Goal: Information Seeking & Learning: Learn about a topic

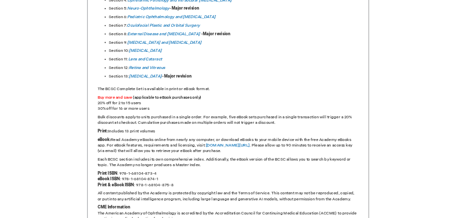
scroll to position [654, 0]
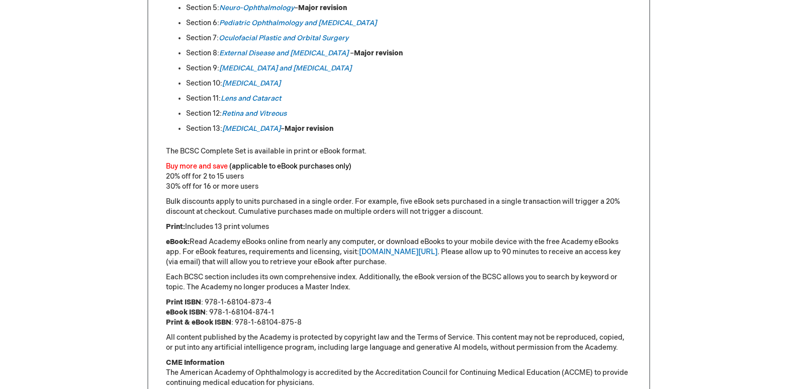
drag, startPoint x: 206, startPoint y: 300, endPoint x: 262, endPoint y: 305, distance: 56.6
click at [258, 306] on p "Print ISBN : 978-1-68104-873-4 eBook ISBN : 978-1-68104-874-1 Print & eBook ISB…" at bounding box center [399, 312] width 466 height 30
drag, startPoint x: 270, startPoint y: 301, endPoint x: 226, endPoint y: 300, distance: 43.8
click at [228, 300] on p "Print ISBN : 978-1-68104-873-4 eBook ISBN : 978-1-68104-874-1 Print & eBook ISB…" at bounding box center [399, 312] width 466 height 30
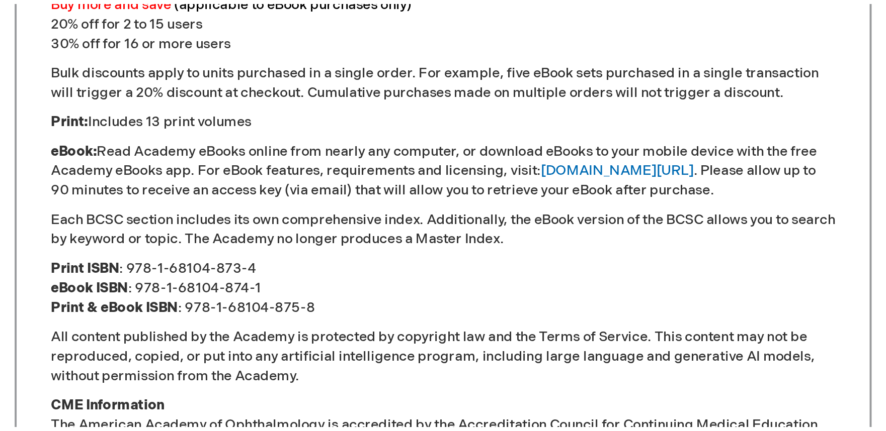
scroll to position [855, 0]
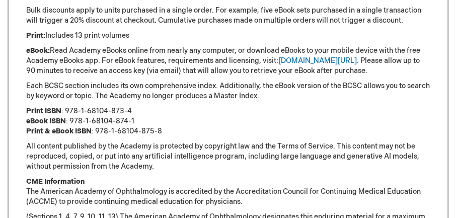
drag, startPoint x: 117, startPoint y: 126, endPoint x: 125, endPoint y: 129, distance: 8.4
click at [128, 129] on p "Print ISBN : 978-1-68104-873-4 eBook ISBN : 978-1-68104-874-1 Print & eBook ISB…" at bounding box center [227, 121] width 403 height 30
drag, startPoint x: 65, startPoint y: 126, endPoint x: 129, endPoint y: 127, distance: 63.9
click at [129, 127] on p "Print ISBN : 978-1-68104-873-4 eBook ISBN : 978-1-68104-874-1 Print & eBook ISB…" at bounding box center [227, 121] width 403 height 30
copy p "978-1-68104-873-4"
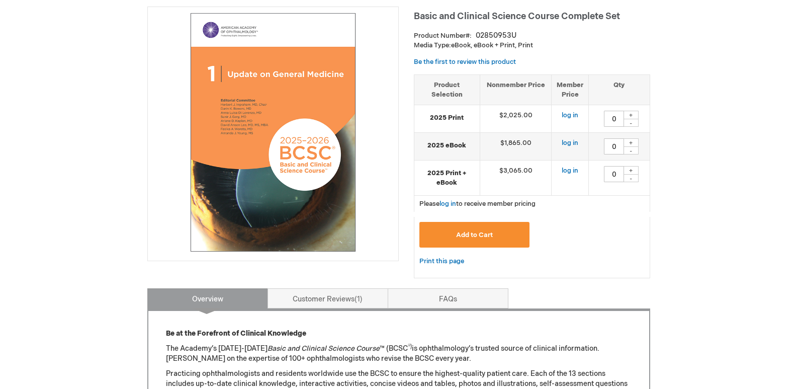
scroll to position [0, 0]
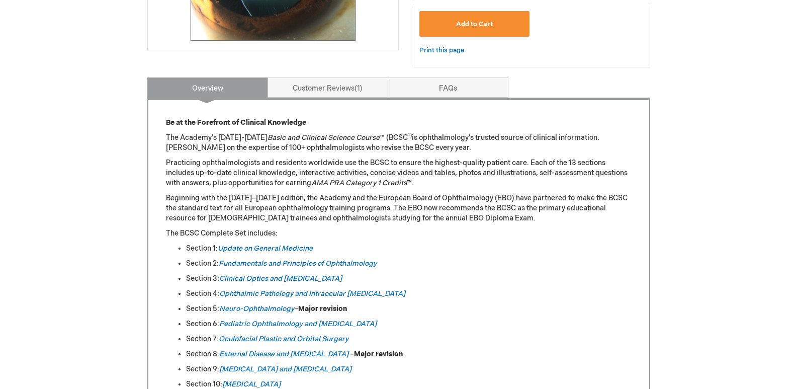
scroll to position [352, 0]
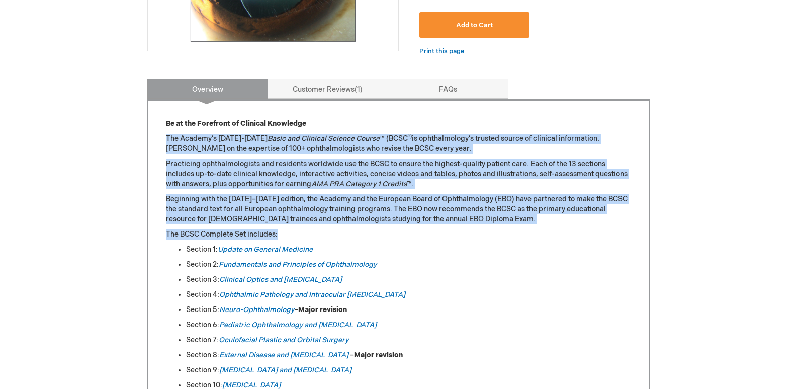
drag, startPoint x: 160, startPoint y: 138, endPoint x: 405, endPoint y: 237, distance: 264.2
copy div "The Academy’s [DATE]-[DATE] Basic and Clinical Science Course ™ (BCSC ®) is oph…"
click at [460, 220] on p "Beginning with the [DATE]–[DATE] edition, the Academy and the European Board of…" at bounding box center [399, 209] width 466 height 30
copy div "The Academy’s [DATE]-[DATE] Basic and Clinical Science Course ™ (BCSC ®) is oph…"
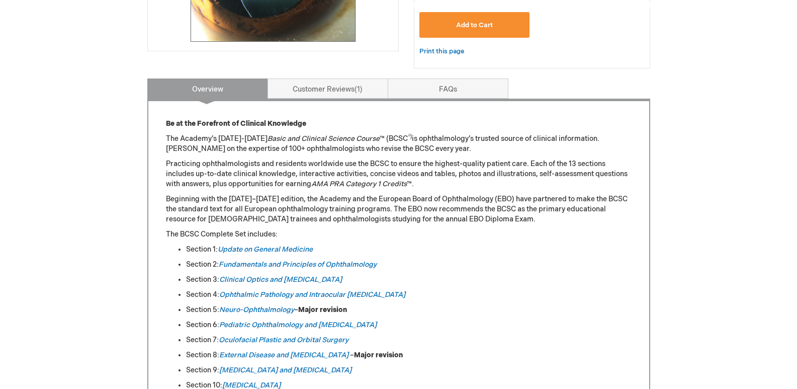
click at [693, 260] on div "Log In Search My Cart CLOSE RECENTLY ADDED ITEM(S) Close There are no items in …" at bounding box center [398, 382] width 797 height 1469
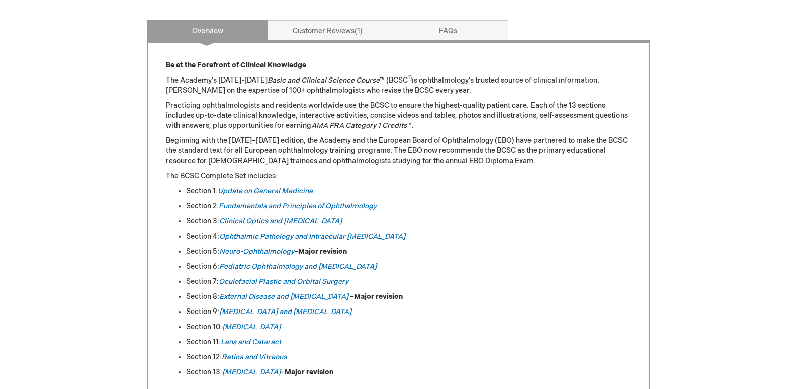
scroll to position [402, 0]
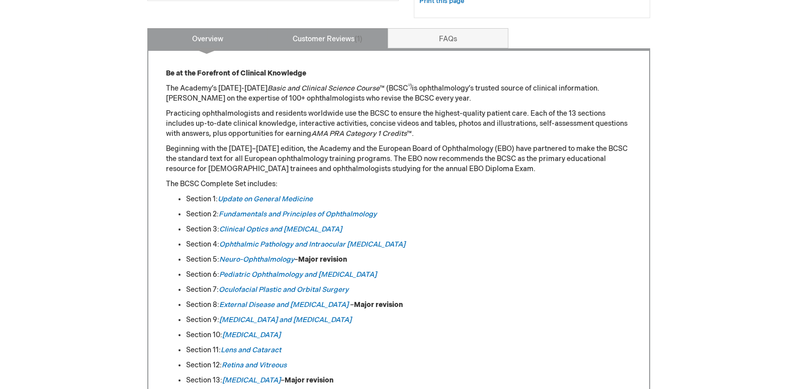
click at [311, 42] on link "Customer Reviews 1" at bounding box center [328, 38] width 121 height 20
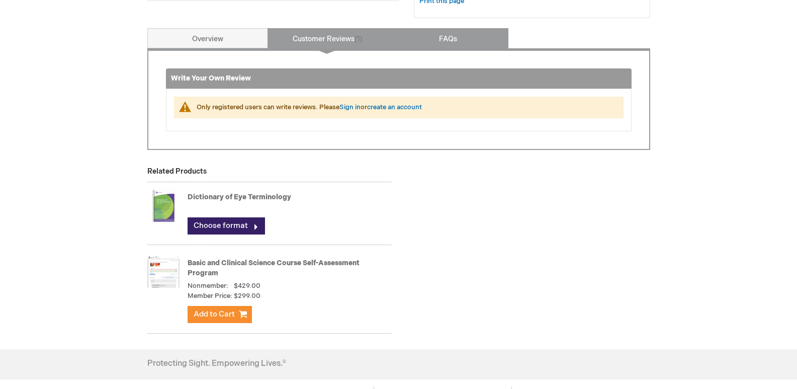
click at [441, 35] on link "FAQs" at bounding box center [448, 38] width 121 height 20
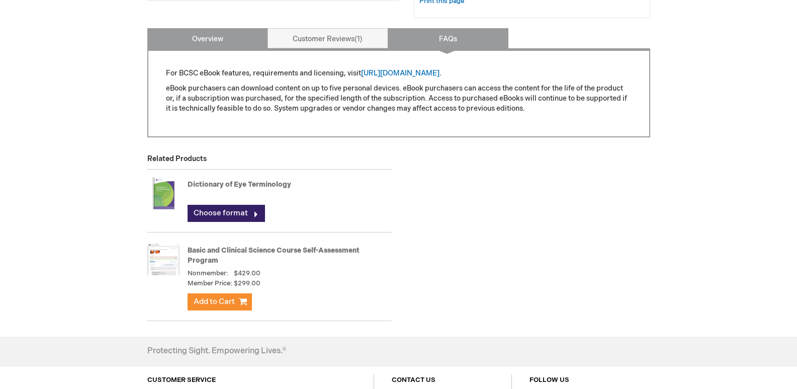
click at [195, 34] on link "Overview" at bounding box center [207, 38] width 121 height 20
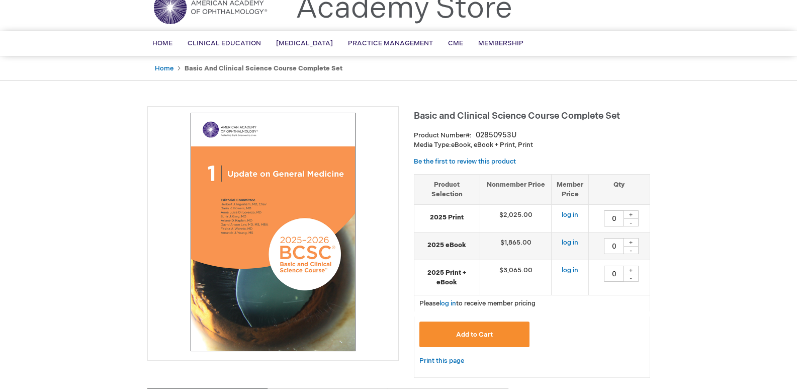
scroll to position [28, 0]
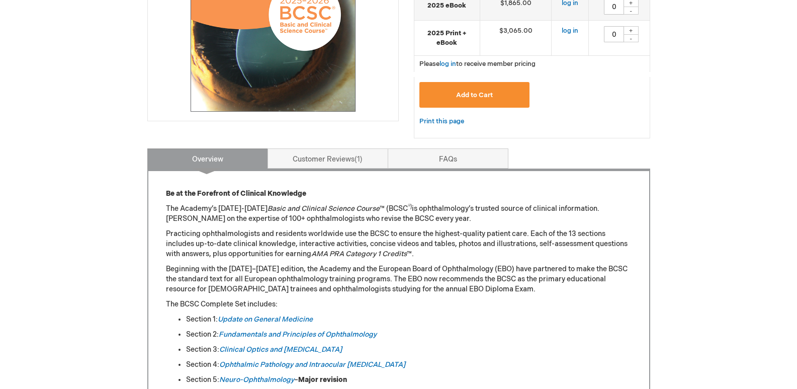
scroll to position [330, 0]
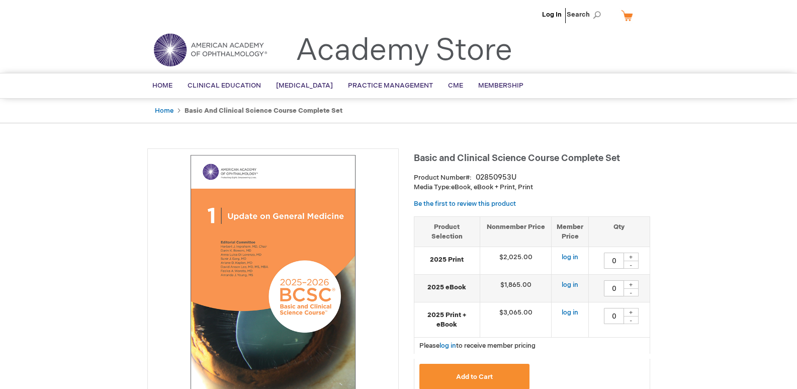
scroll to position [0, 0]
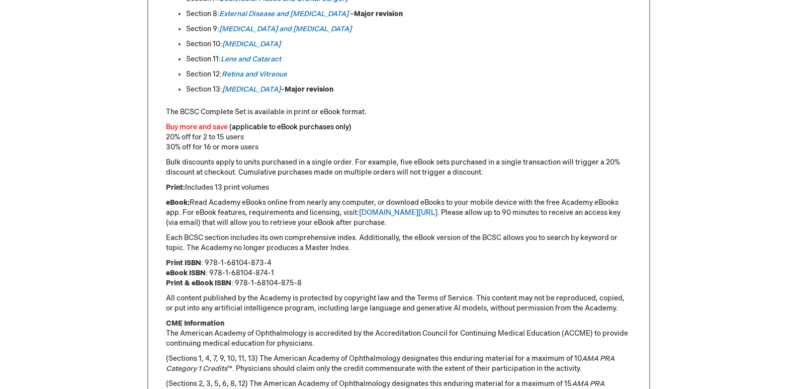
scroll to position [754, 0]
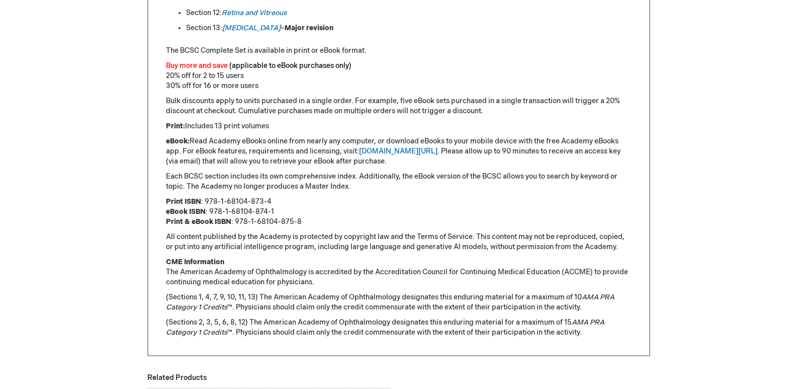
drag, startPoint x: 113, startPoint y: 269, endPoint x: 108, endPoint y: 286, distance: 18.4
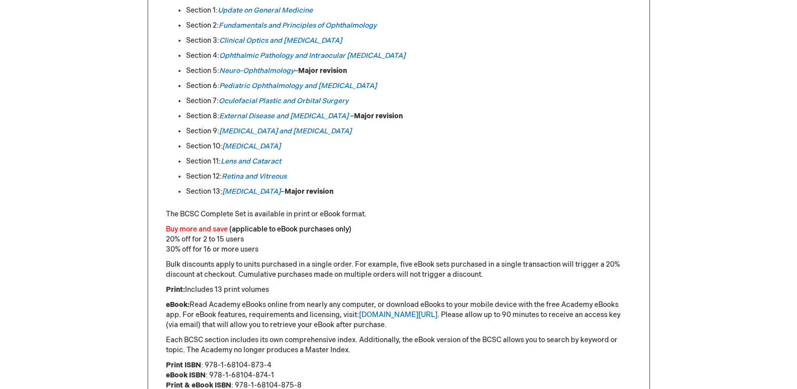
scroll to position [553, 0]
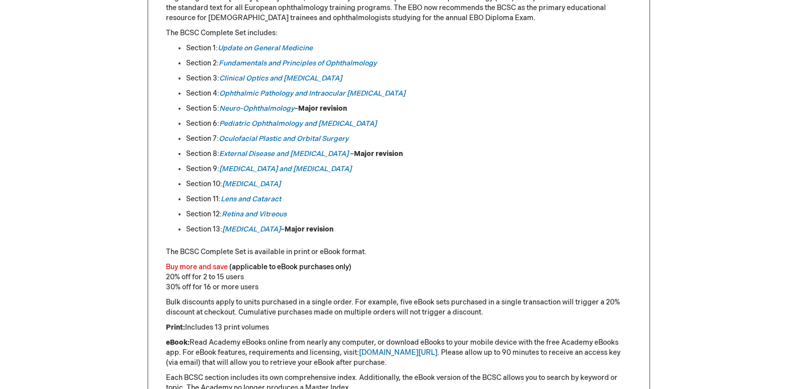
drag, startPoint x: 122, startPoint y: 257, endPoint x: 101, endPoint y: 269, distance: 24.1
click at [101, 269] on div "Log In Search My Cart CLOSE RECENTLY ADDED ITEM(S) Close There are no items in …" at bounding box center [398, 181] width 797 height 1469
click at [709, 204] on div "Log In Search My Cart CLOSE RECENTLY ADDED ITEM(S) Close There are no items in …" at bounding box center [398, 181] width 797 height 1469
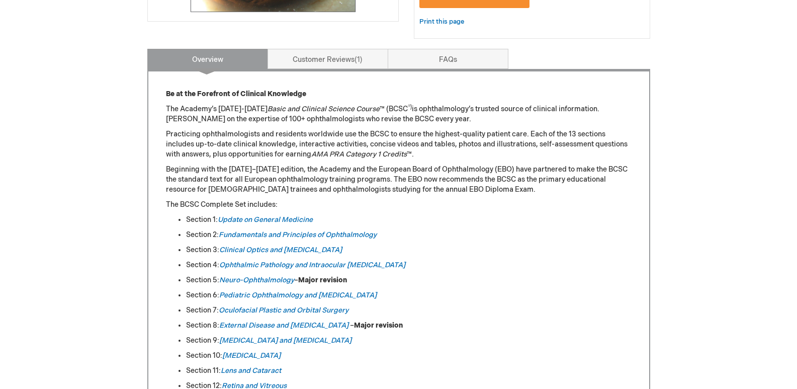
scroll to position [352, 0]
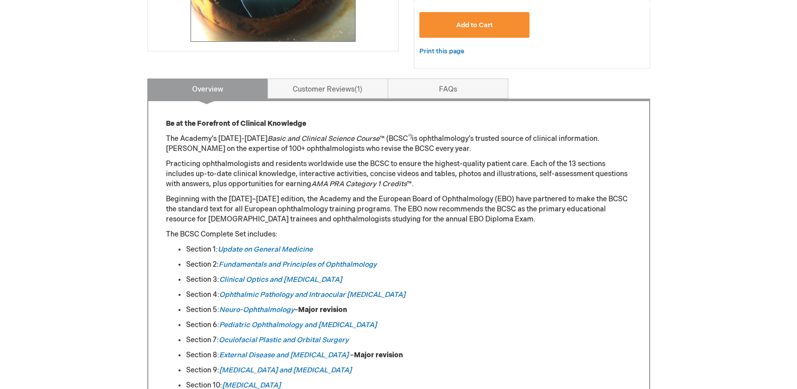
click at [709, 204] on div "Log In Search My Cart CLOSE RECENTLY ADDED ITEM(S) Close There are no items in …" at bounding box center [398, 382] width 797 height 1469
drag, startPoint x: 704, startPoint y: 220, endPoint x: 702, endPoint y: 244, distance: 23.8
click at [702, 244] on div "Log In Search My Cart CLOSE RECENTLY ADDED ITEM(S) Close There are no items in …" at bounding box center [398, 382] width 797 height 1469
click at [93, 180] on div "Log In Search My Cart CLOSE RECENTLY ADDED ITEM(S) Close There are no items in …" at bounding box center [398, 382] width 797 height 1469
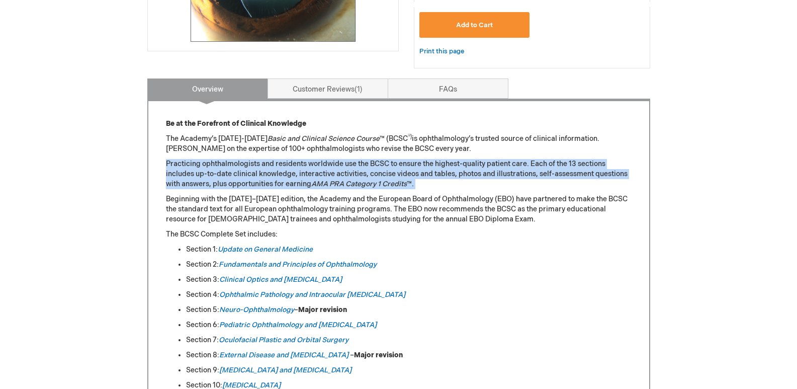
click at [93, 180] on div "Log In Search My Cart CLOSE RECENTLY ADDED ITEM(S) Close There are no items in …" at bounding box center [398, 382] width 797 height 1469
click at [56, 159] on div "Log In Search My Cart CLOSE RECENTLY ADDED ITEM(S) Close There are no items in …" at bounding box center [398, 382] width 797 height 1469
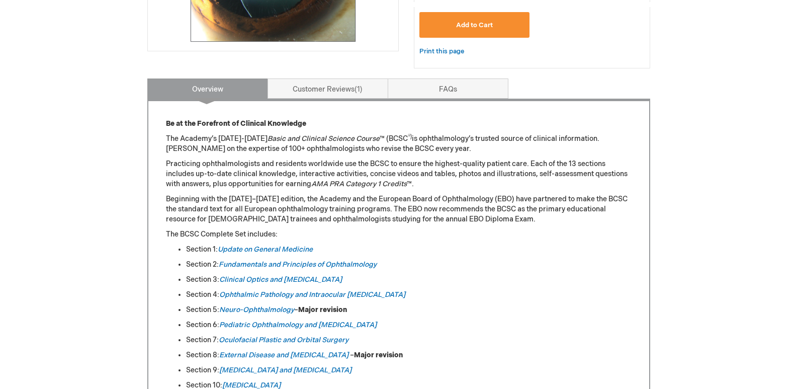
click at [80, 161] on div "Log In Search My Cart CLOSE RECENTLY ADDED ITEM(S) Close There are no items in …" at bounding box center [398, 382] width 797 height 1469
click at [355, 88] on link "Customer Reviews 1" at bounding box center [328, 88] width 121 height 20
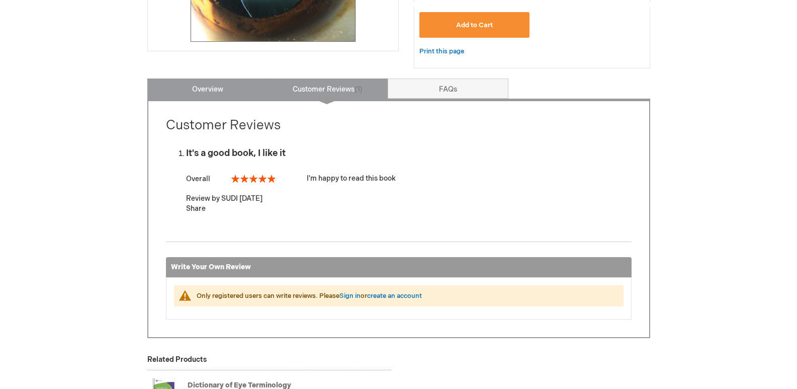
click at [240, 85] on link "Overview" at bounding box center [207, 88] width 121 height 20
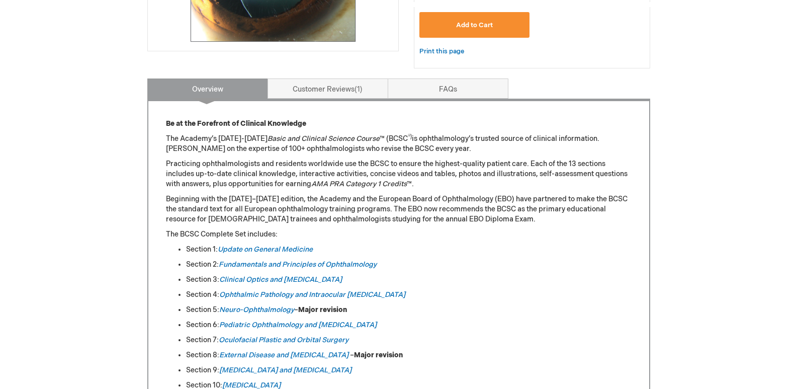
scroll to position [430, 0]
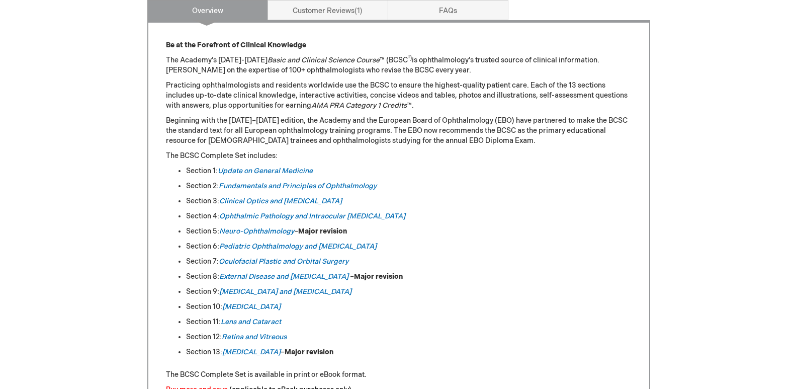
click at [87, 187] on div "Log In Search My Cart CLOSE RECENTLY ADDED ITEM(S) Close There are no items in …" at bounding box center [398, 304] width 797 height 1469
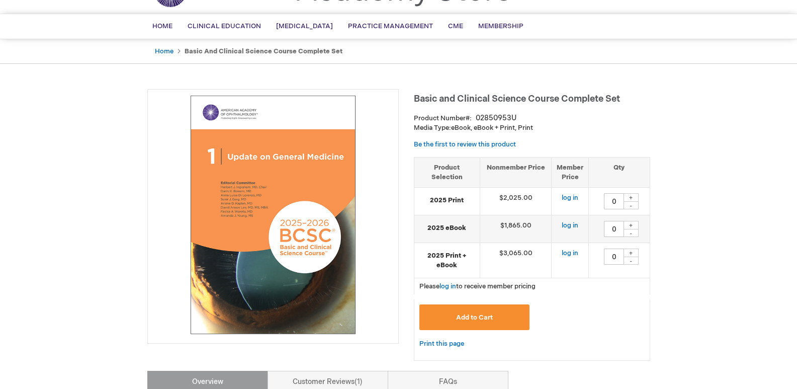
scroll to position [201, 0]
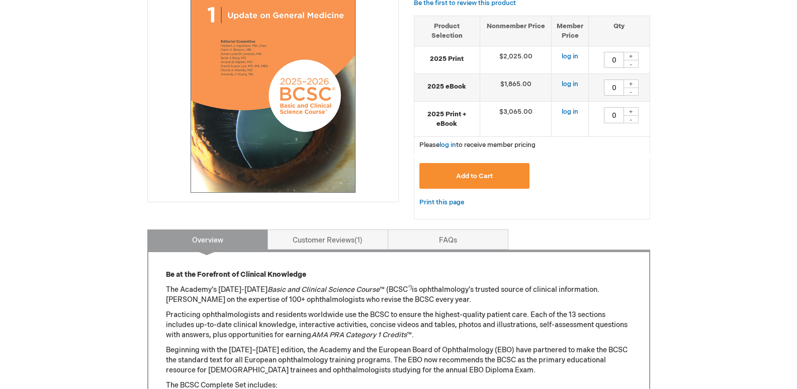
click at [318, 242] on link "Customer Reviews 1" at bounding box center [328, 239] width 121 height 20
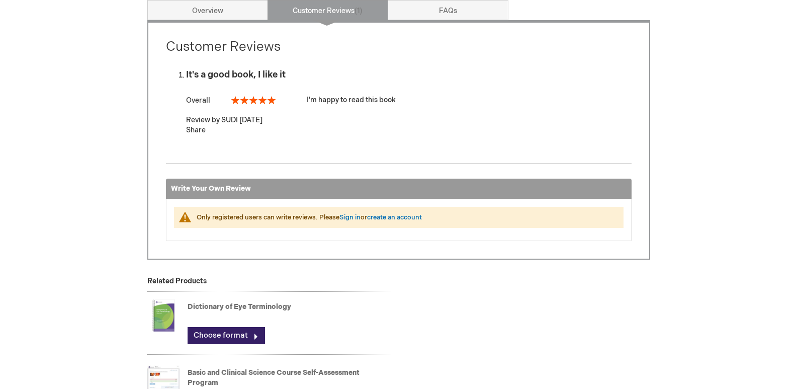
click at [689, 163] on div "Log In Search My Cart CLOSE RECENTLY ADDED ITEM(S) Close There are no items in …" at bounding box center [398, 94] width 797 height 1048
